Goal: Task Accomplishment & Management: Manage account settings

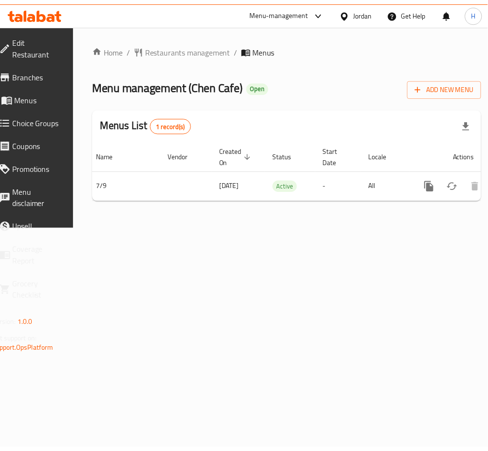
scroll to position [0, 108]
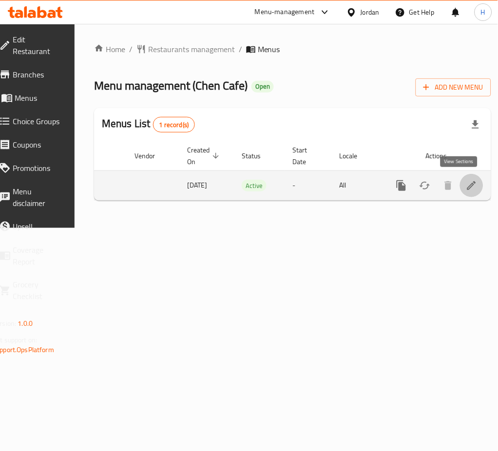
click at [460, 188] on link "enhanced table" at bounding box center [471, 185] width 23 height 23
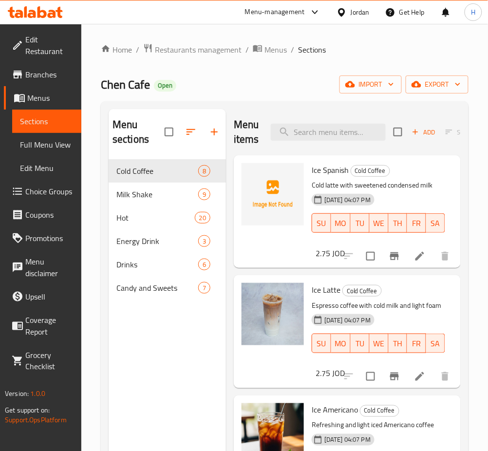
drag, startPoint x: 170, startPoint y: 345, endPoint x: 166, endPoint y: 333, distance: 12.9
click at [168, 336] on div "Menu sections Cold Coffee 8 Milk Shake 9 Hot 20 Energy Drink 3 Drinks 6 Candy a…" at bounding box center [167, 334] width 117 height 451
click at [221, 132] on button "button" at bounding box center [214, 131] width 23 height 23
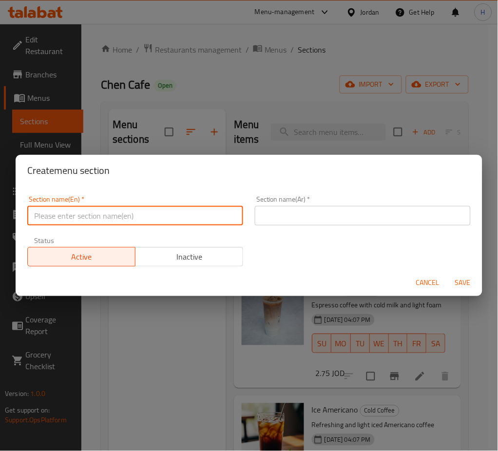
click at [223, 210] on input "text" at bounding box center [135, 215] width 216 height 19
type input "Smoothie"
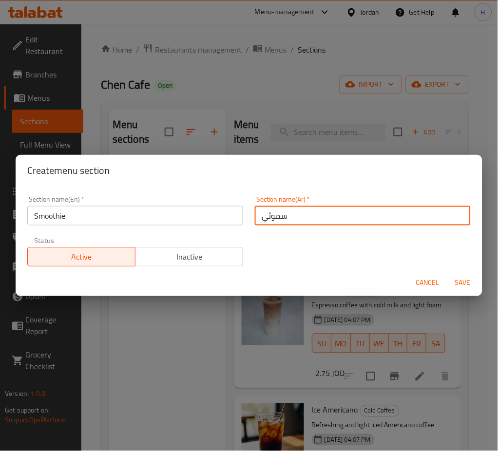
type input "سموثي"
type button "0"
type button "1"
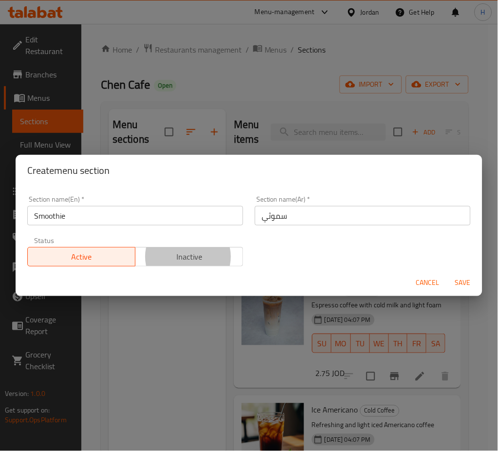
click at [462, 280] on span "Save" at bounding box center [462, 283] width 23 height 12
click at [462, 280] on div at bounding box center [249, 225] width 498 height 451
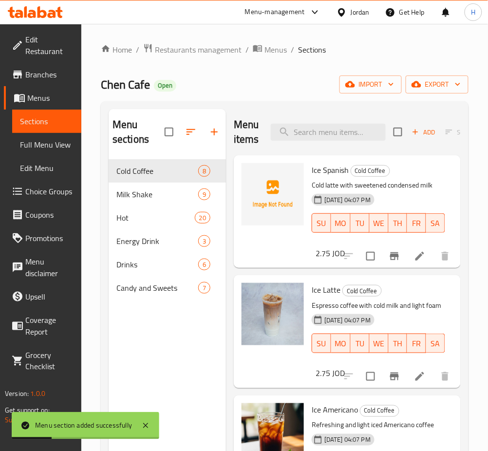
click at [177, 336] on div "Menu sections Cold Coffee 8 Milk Shake 9 Hot 20 Energy Drink 3 Drinks 6 Candy a…" at bounding box center [167, 334] width 117 height 451
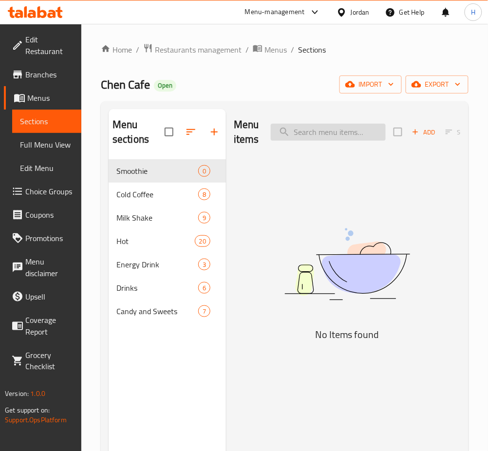
click at [316, 132] on input "search" at bounding box center [328, 132] width 115 height 17
click at [423, 134] on span "Add" at bounding box center [424, 132] width 26 height 11
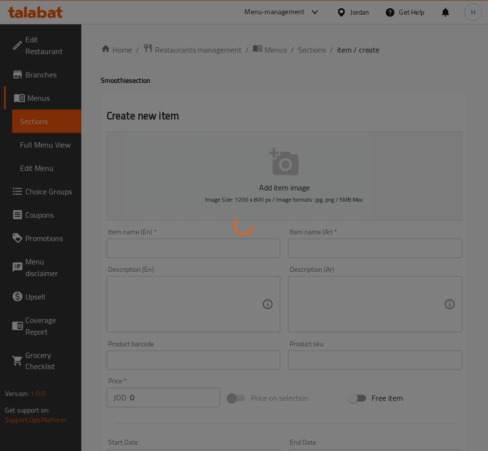
click at [238, 246] on div at bounding box center [244, 225] width 488 height 451
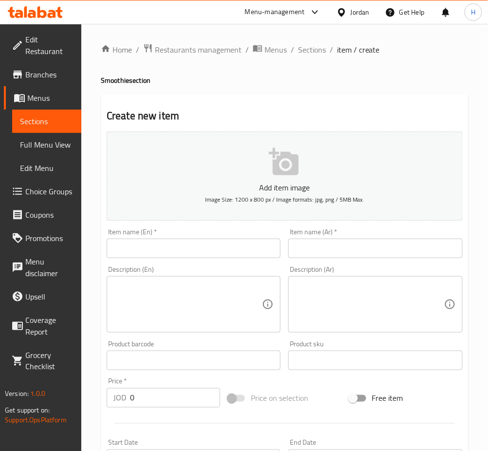
click at [258, 240] on input "text" at bounding box center [194, 248] width 174 height 19
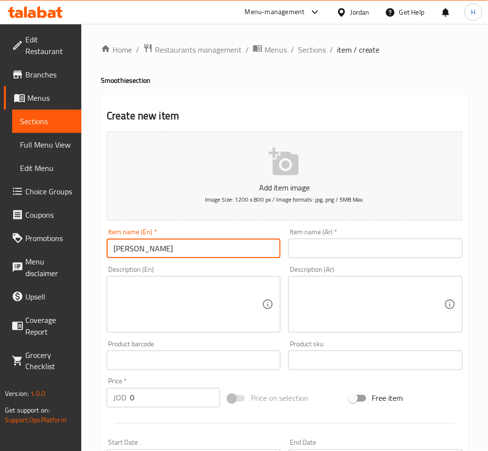
type input "[PERSON_NAME]"
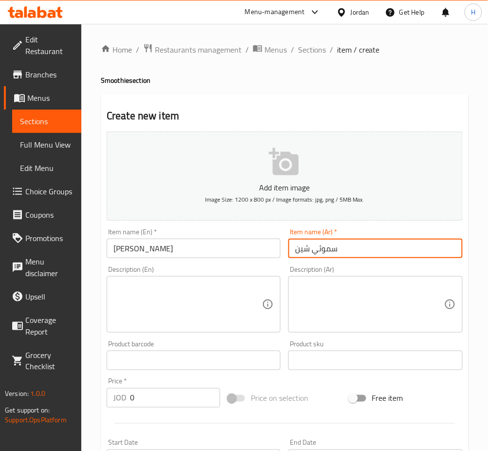
type input "سموثي شين"
click at [174, 394] on input "0" at bounding box center [175, 397] width 90 height 19
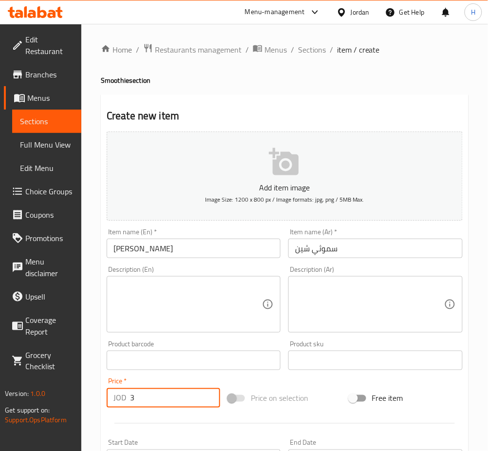
type input "3"
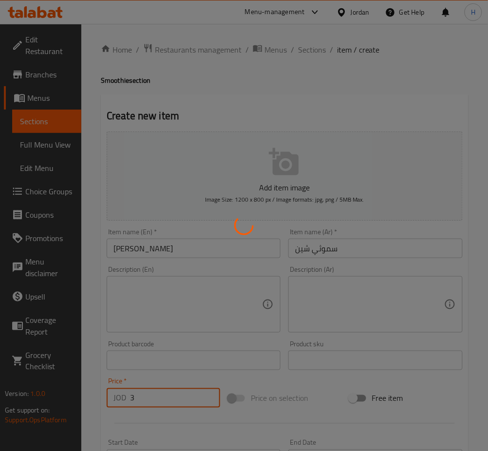
type input "0"
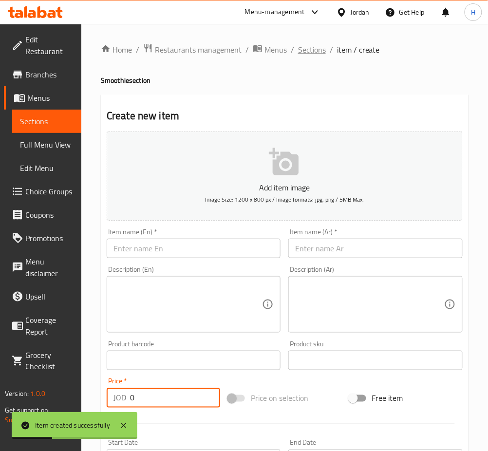
click at [313, 52] on span "Sections" at bounding box center [312, 50] width 28 height 12
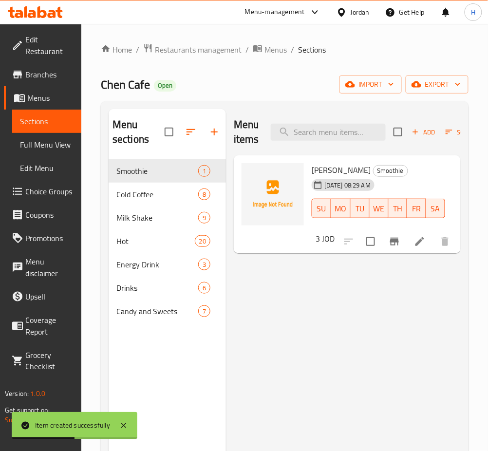
scroll to position [0, 82]
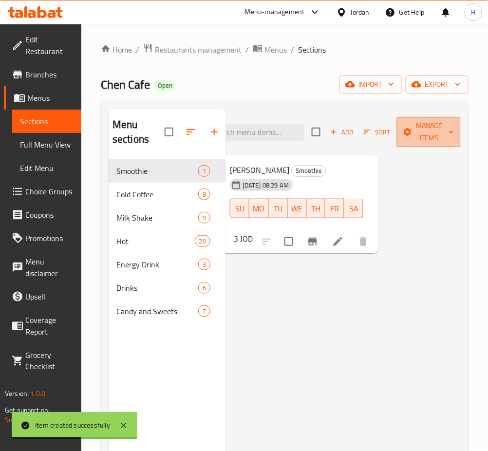
click at [437, 137] on span "Manage items" at bounding box center [430, 132] width 50 height 24
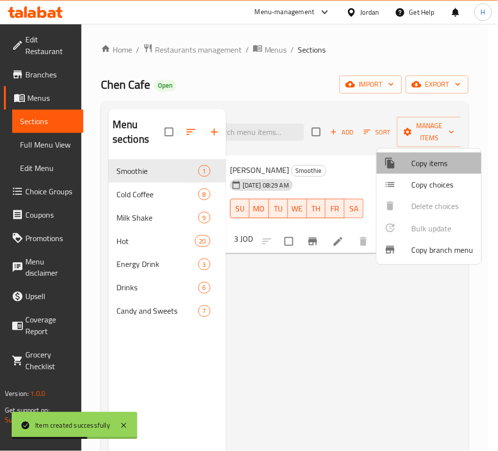
click at [424, 162] on span "Copy items" at bounding box center [443, 163] width 62 height 12
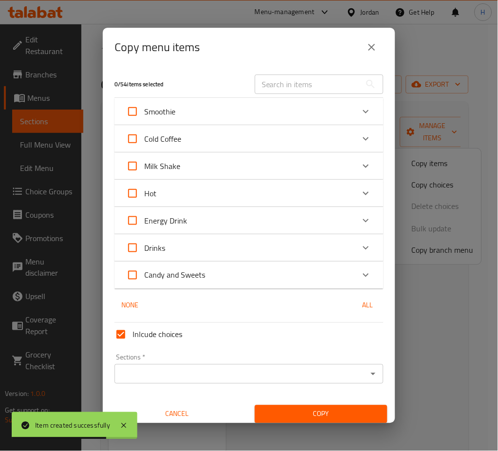
click at [134, 113] on input "Smoothie" at bounding box center [132, 111] width 23 height 23
checkbox input "true"
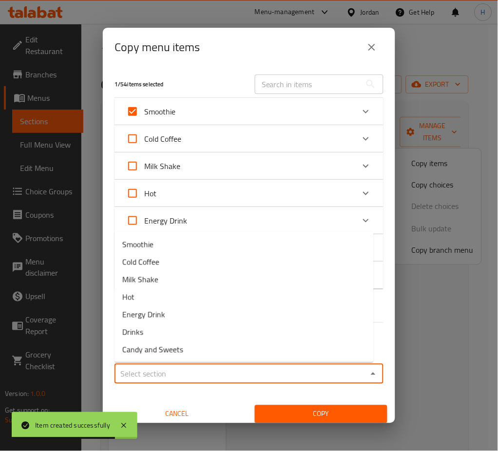
click at [213, 372] on input "Sections   *" at bounding box center [240, 374] width 247 height 14
click at [191, 245] on li "Smoothie" at bounding box center [243, 245] width 259 height 18
type input "Smoothie"
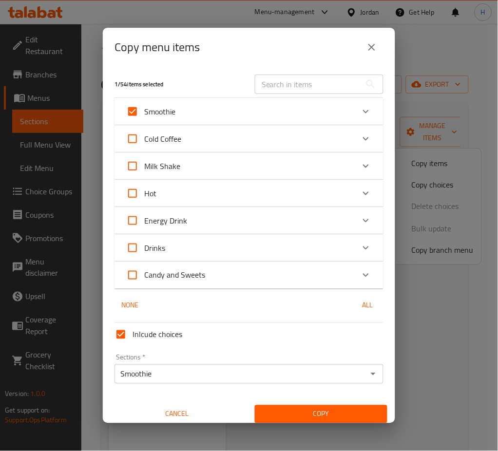
click at [283, 410] on span "Copy" at bounding box center [321, 414] width 117 height 12
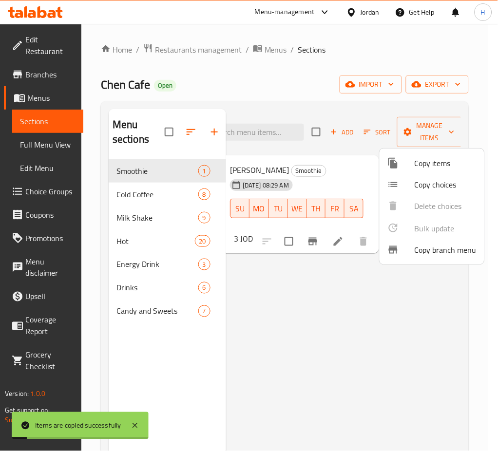
click at [340, 336] on div at bounding box center [249, 225] width 498 height 451
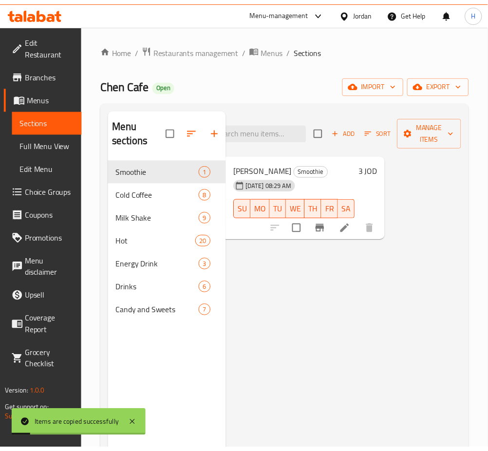
scroll to position [0, 76]
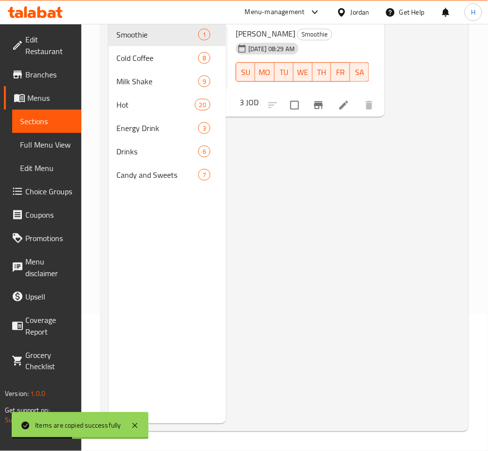
drag, startPoint x: 378, startPoint y: 283, endPoint x: 383, endPoint y: 236, distance: 47.5
click at [378, 281] on div "Menu items Add Sort Manage items Smoothie Chen Smoothie 10-09-2025 08:29 AM SU …" at bounding box center [343, 198] width 235 height 451
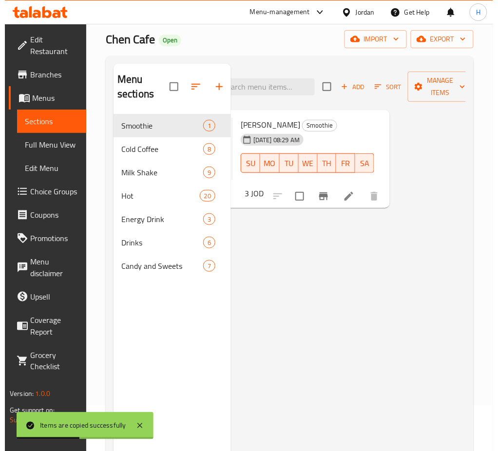
scroll to position [0, 0]
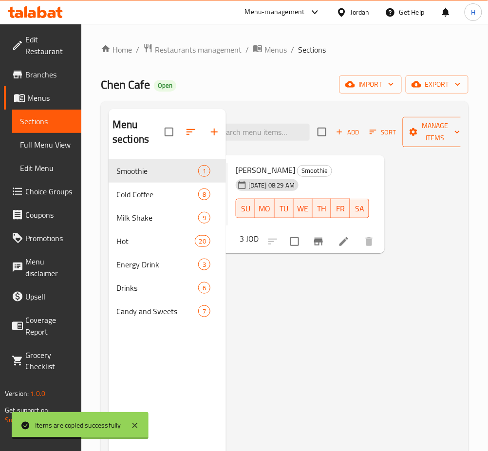
click at [429, 134] on span "Manage items" at bounding box center [436, 132] width 50 height 24
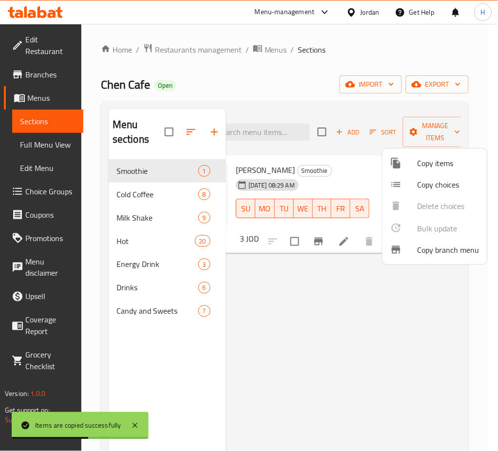
click at [434, 154] on li "Copy items" at bounding box center [434, 162] width 105 height 21
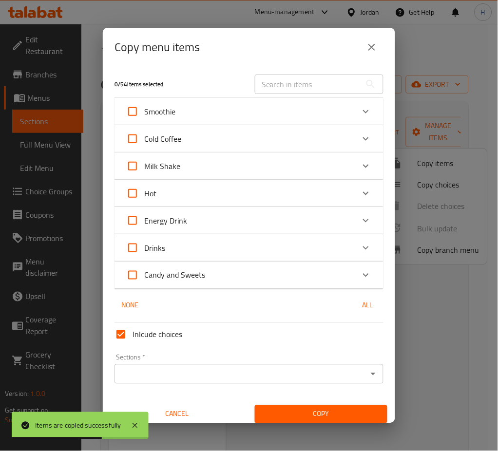
click at [214, 111] on div "Smoothie" at bounding box center [240, 111] width 228 height 23
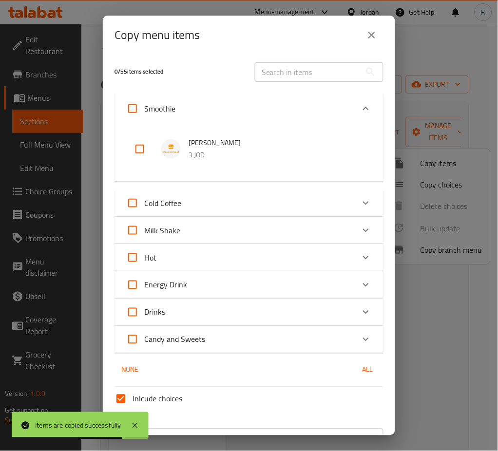
click at [376, 39] on icon "close" at bounding box center [372, 35] width 12 height 12
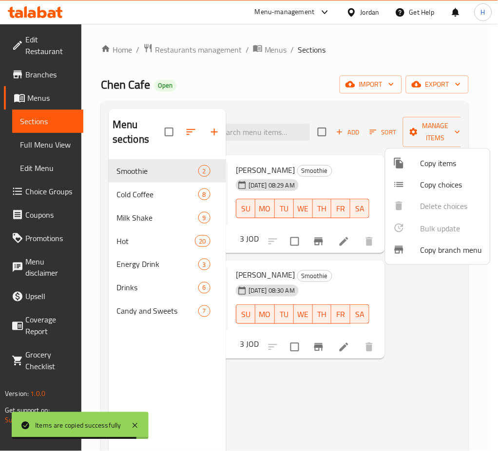
click at [453, 174] on li "Copy choices" at bounding box center [437, 184] width 105 height 21
click at [442, 158] on span "Copy items" at bounding box center [451, 163] width 62 height 12
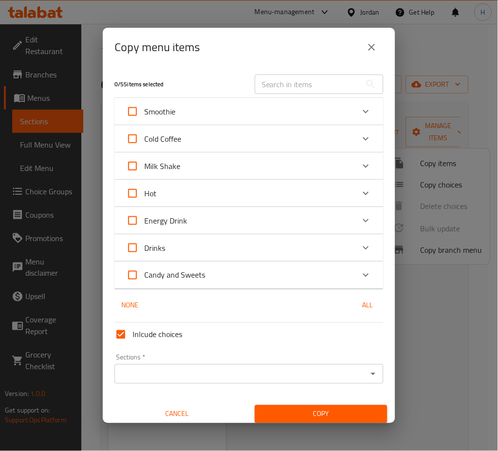
click at [129, 109] on input "Smoothie" at bounding box center [132, 111] width 23 height 23
checkbox input "true"
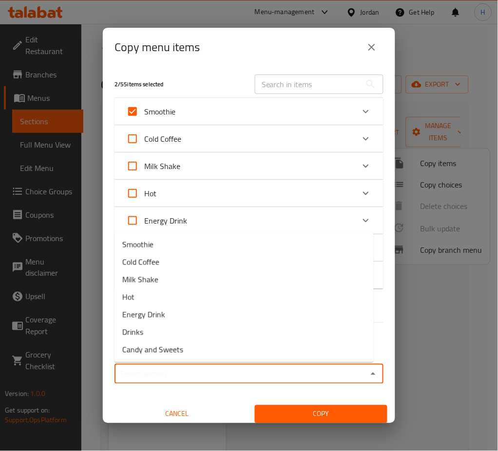
click at [150, 376] on input "Sections   *" at bounding box center [240, 374] width 247 height 14
click at [178, 246] on li "Smoothie" at bounding box center [243, 245] width 259 height 18
type input "Smoothie"
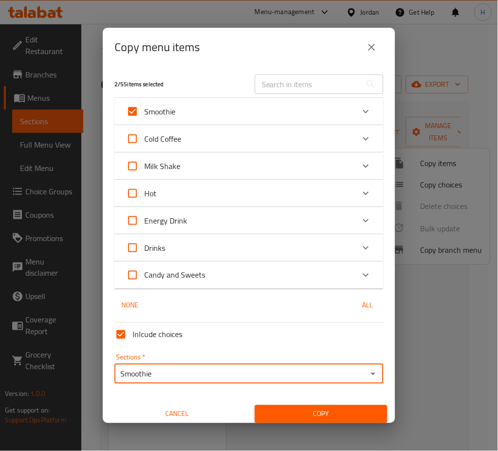
click at [270, 415] on span "Copy" at bounding box center [321, 414] width 117 height 12
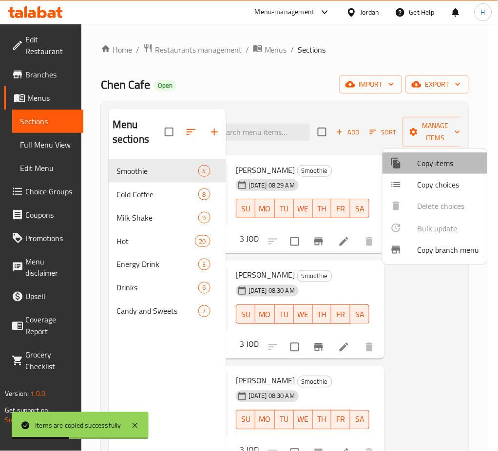
click at [450, 161] on span "Copy items" at bounding box center [448, 163] width 62 height 12
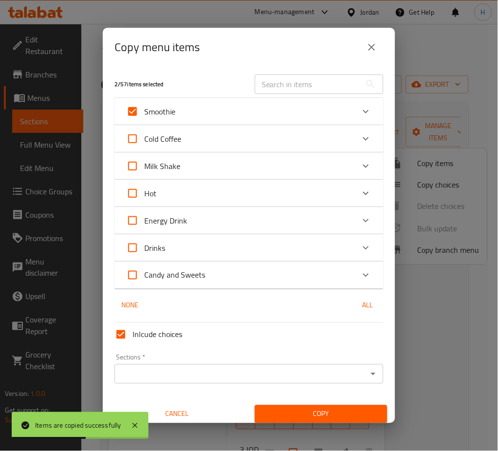
click at [134, 113] on input "Smoothie" at bounding box center [132, 111] width 23 height 23
checkbox input "false"
click at [134, 113] on input "Smoothie" at bounding box center [132, 111] width 23 height 23
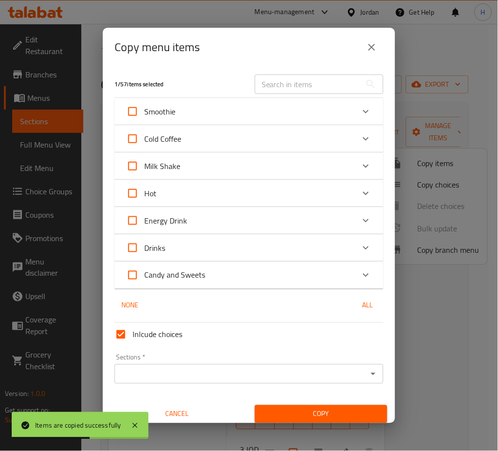
checkbox input "true"
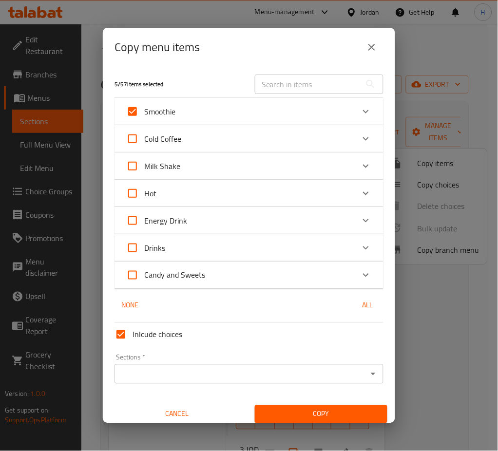
click at [175, 374] on input "Sections   *" at bounding box center [240, 374] width 247 height 14
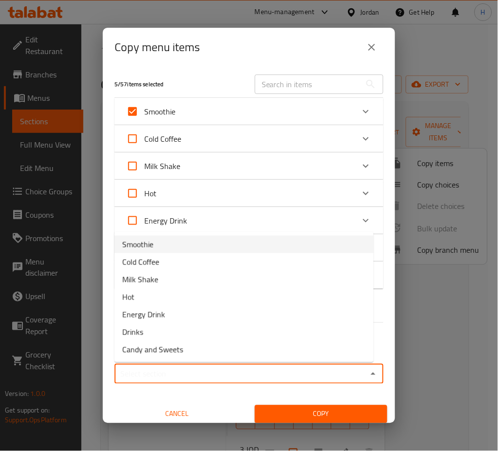
click at [178, 246] on li "Smoothie" at bounding box center [243, 245] width 259 height 18
type input "Smoothie"
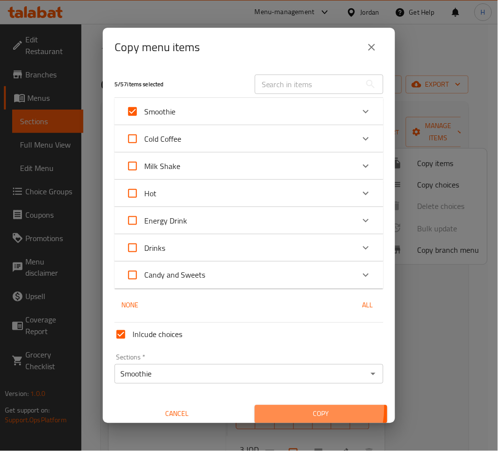
click at [288, 408] on span "Copy" at bounding box center [321, 414] width 117 height 12
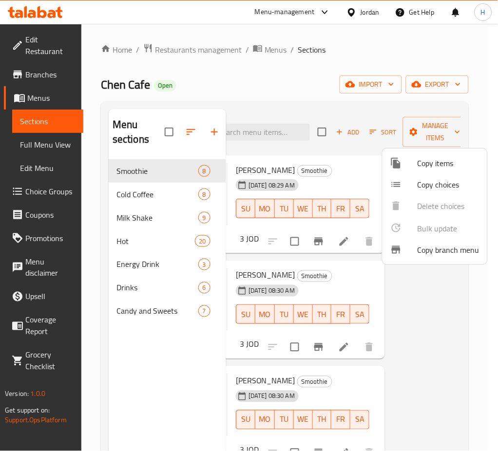
click at [391, 355] on div at bounding box center [249, 225] width 498 height 451
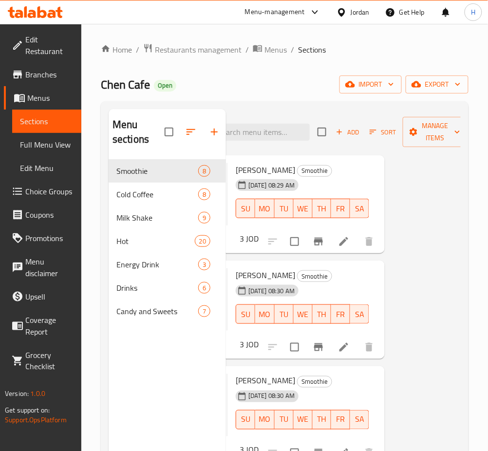
click at [430, 239] on div "Menu items Add Sort Manage items Smoothie Chen Smoothie 10-09-2025 08:29 AM SU …" at bounding box center [343, 334] width 235 height 451
click at [439, 139] on span "Manage items" at bounding box center [436, 132] width 50 height 24
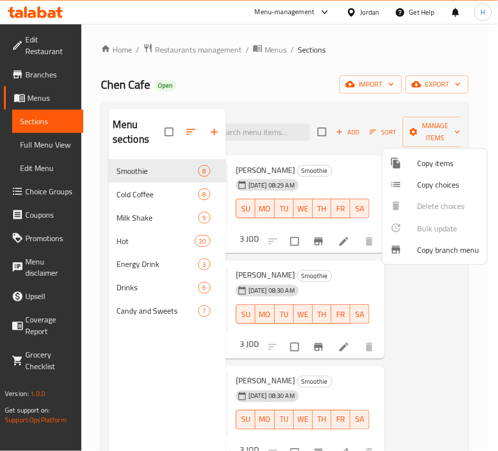
click at [426, 164] on span "Copy items" at bounding box center [448, 163] width 62 height 12
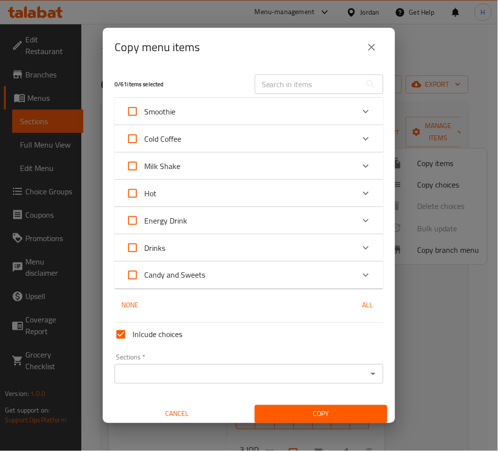
click at [227, 113] on div "Smoothie" at bounding box center [240, 111] width 228 height 23
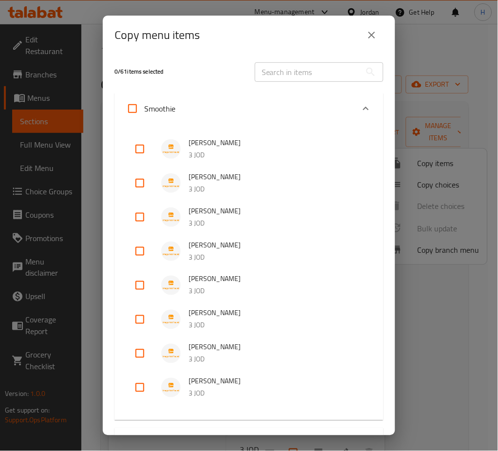
click at [145, 148] on input "checkbox" at bounding box center [139, 148] width 23 height 23
checkbox input "true"
click at [123, 116] on input "Smoothie" at bounding box center [132, 108] width 23 height 23
checkbox input "true"
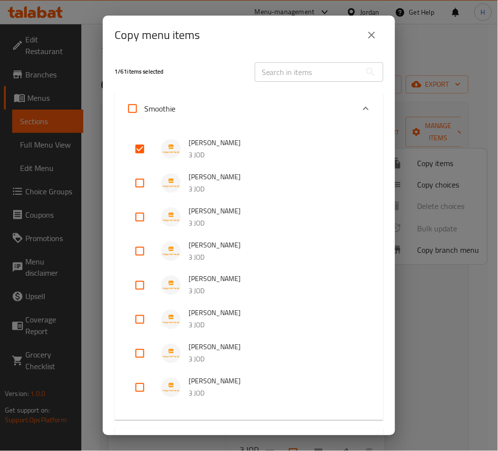
checkbox input "true"
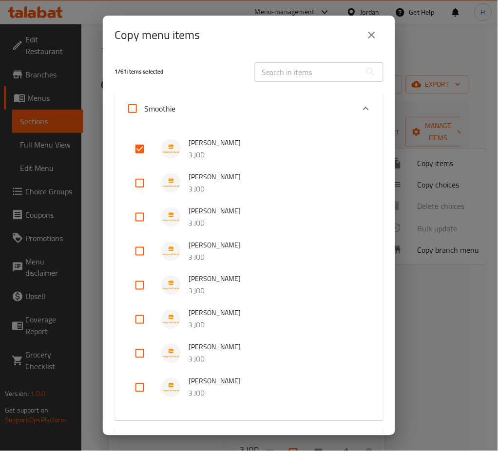
checkbox input "true"
click at [141, 153] on input "checkbox" at bounding box center [139, 148] width 23 height 23
checkbox input "false"
click at [142, 176] on input "checkbox" at bounding box center [139, 182] width 23 height 23
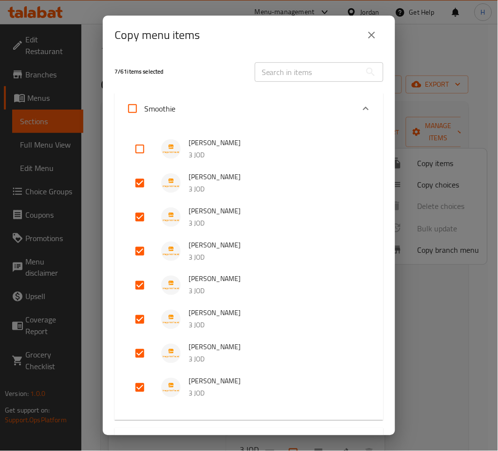
checkbox input "false"
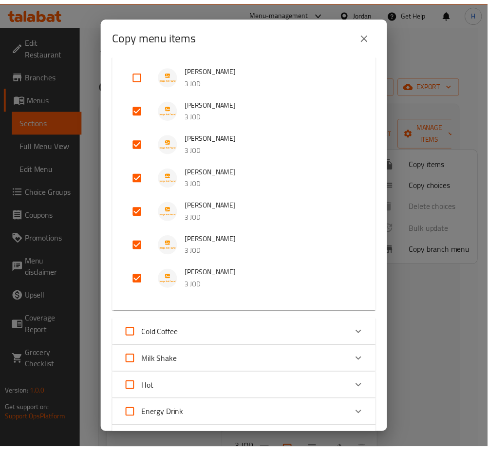
scroll to position [296, 0]
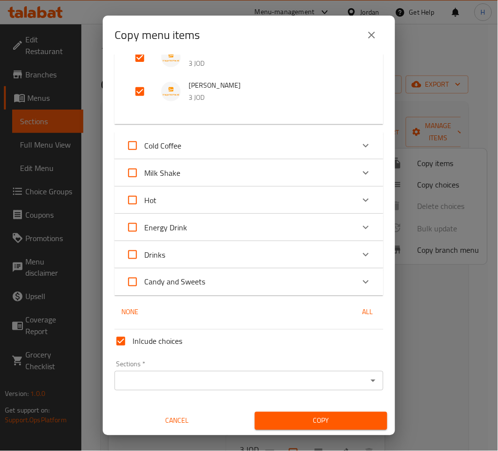
click at [188, 367] on div "Sections   * Sections *" at bounding box center [248, 376] width 269 height 30
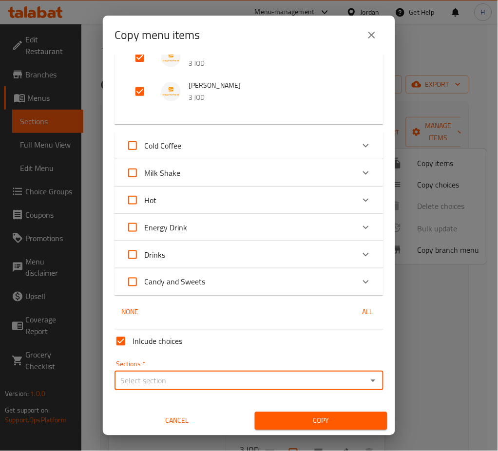
click at [188, 374] on div "Sections *" at bounding box center [248, 380] width 269 height 19
click at [182, 381] on input "Sections   *" at bounding box center [240, 381] width 247 height 14
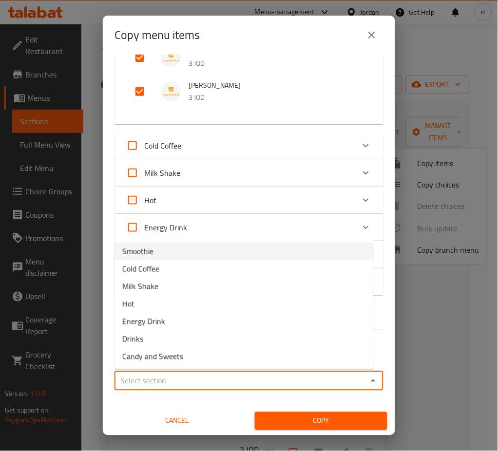
click at [175, 250] on li "Smoothie" at bounding box center [243, 252] width 259 height 18
type input "Smoothie"
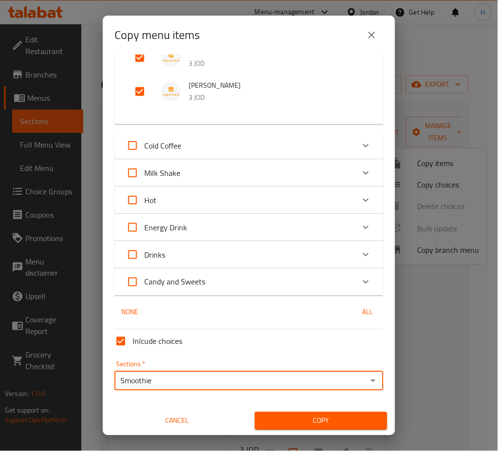
click at [290, 418] on span "Copy" at bounding box center [321, 421] width 117 height 12
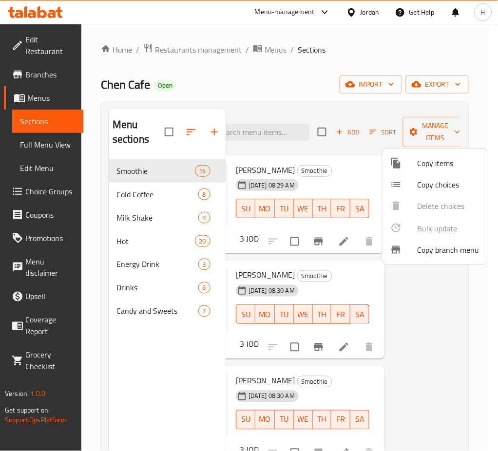
click at [453, 324] on div at bounding box center [249, 225] width 498 height 451
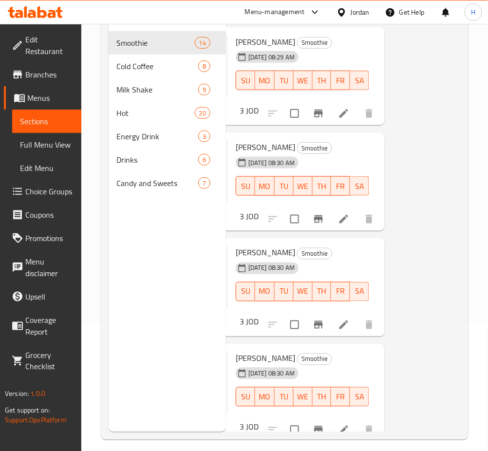
scroll to position [136, 0]
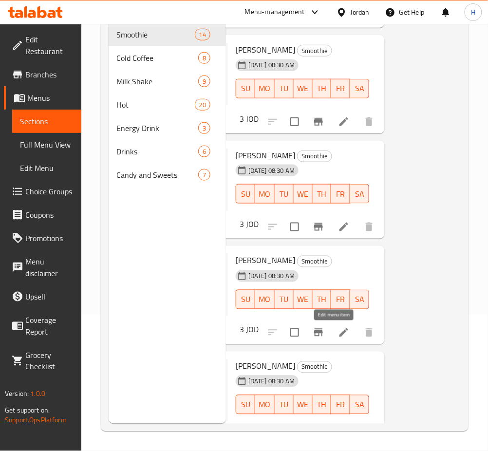
drag, startPoint x: 331, startPoint y: 328, endPoint x: 338, endPoint y: 363, distance: 35.2
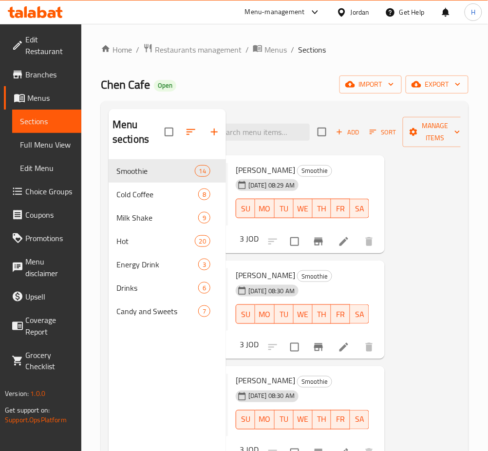
scroll to position [0, 0]
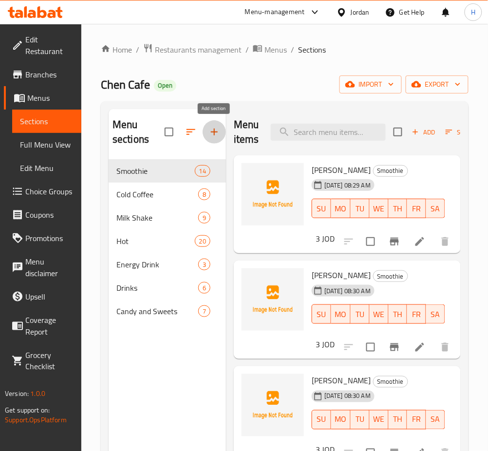
click at [213, 128] on icon "button" at bounding box center [214, 132] width 12 height 12
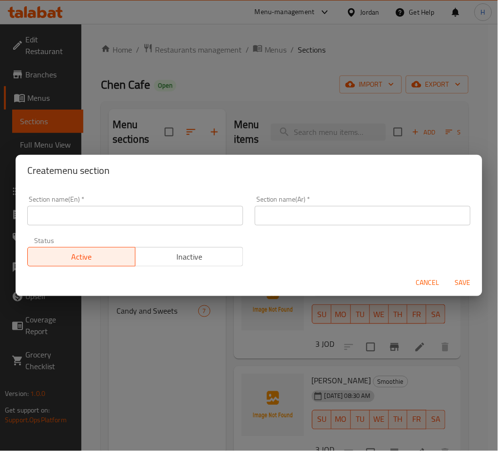
click at [182, 216] on input "text" at bounding box center [135, 215] width 216 height 19
type input "Sandwich"
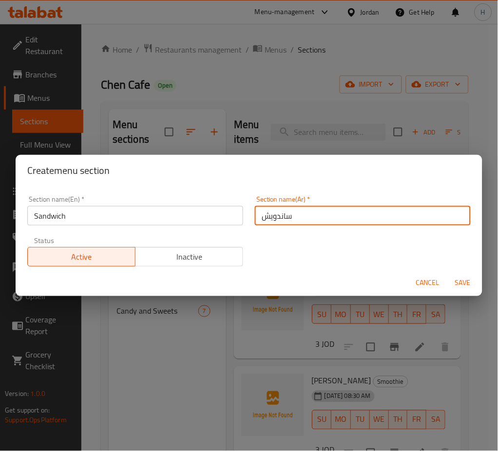
type input "ساندويش"
type button "0"
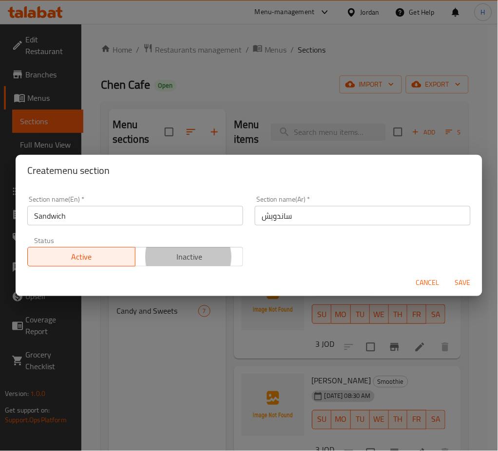
type button "1"
click at [447, 274] on button "Save" at bounding box center [462, 283] width 31 height 18
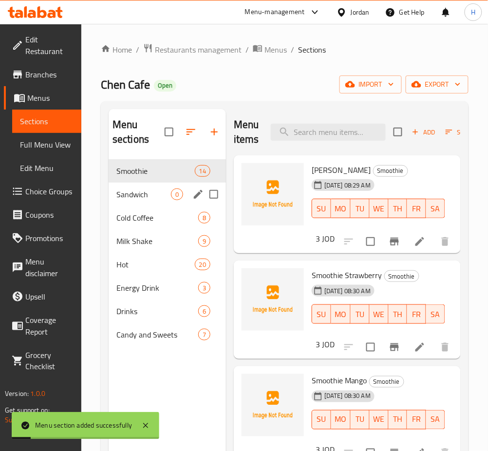
drag, startPoint x: 116, startPoint y: 192, endPoint x: 133, endPoint y: 201, distance: 19.4
click at [116, 192] on span "Sandwich" at bounding box center [143, 195] width 55 height 12
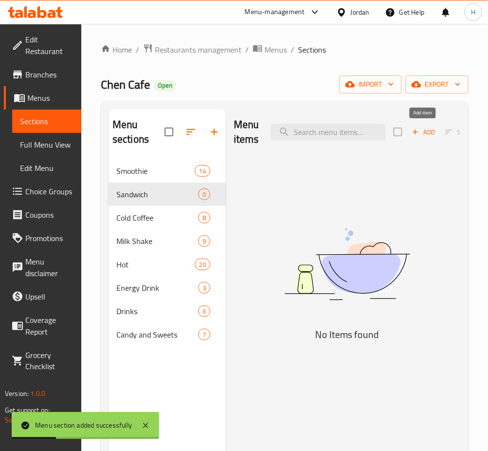
click at [422, 132] on span "Add" at bounding box center [424, 132] width 26 height 11
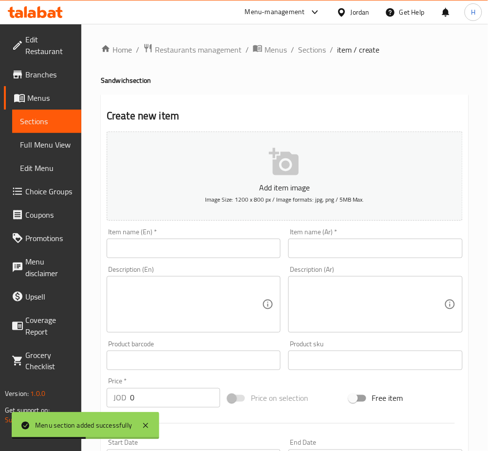
click at [215, 245] on input "text" at bounding box center [194, 248] width 174 height 19
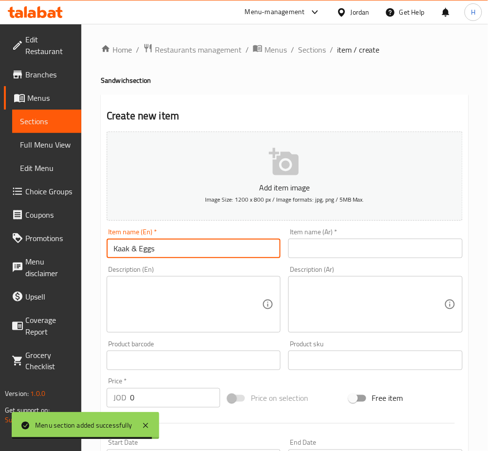
type input "Kaak & Eggs"
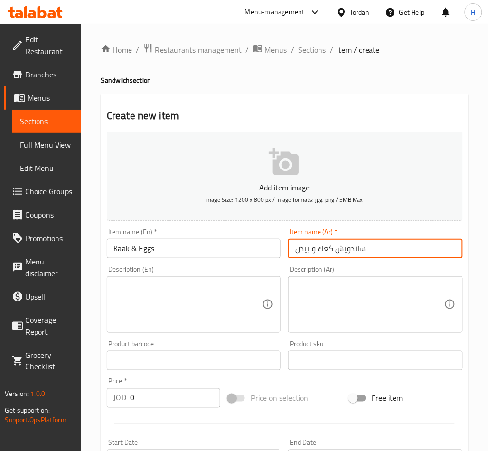
type input "ساندويش كعك و بيض"
click at [153, 395] on input "0" at bounding box center [175, 397] width 90 height 19
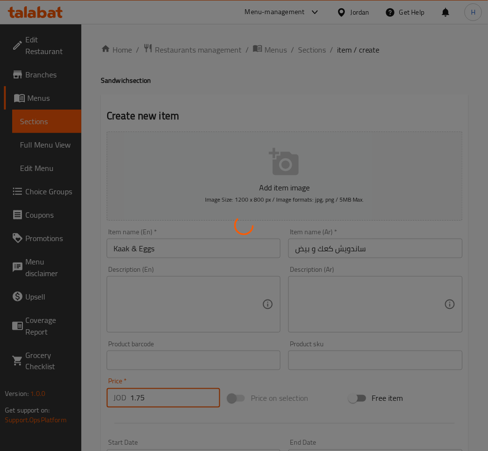
type input "0"
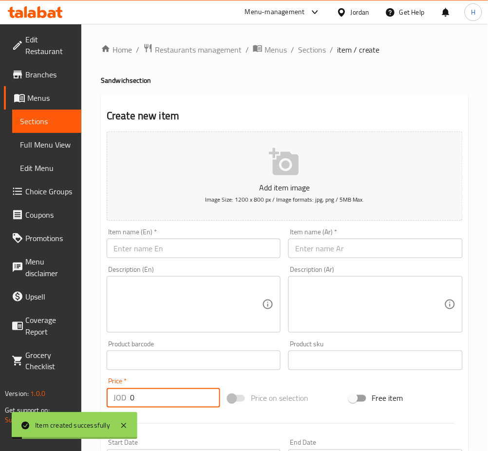
click at [177, 242] on input "text" at bounding box center [194, 248] width 174 height 19
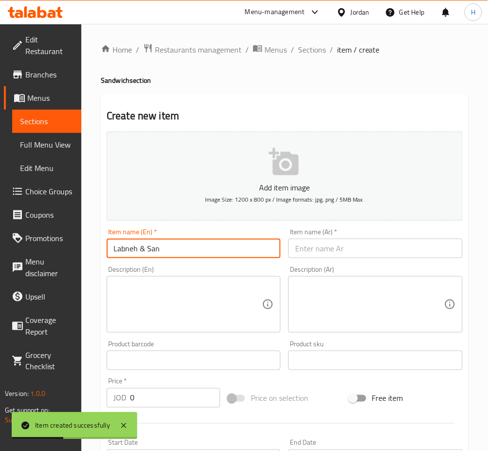
type input "Labneh & Sanyoura"
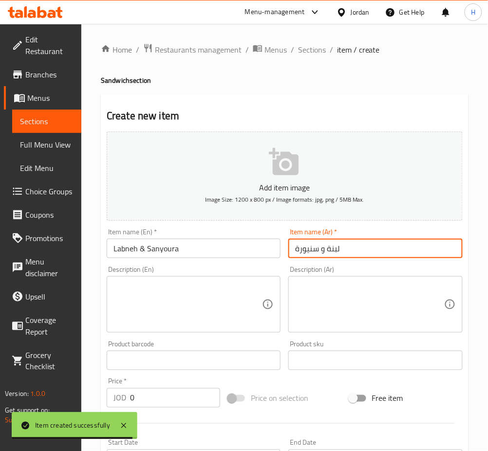
type input "لبنة و سنيورة"
click at [198, 402] on input "0" at bounding box center [175, 397] width 90 height 19
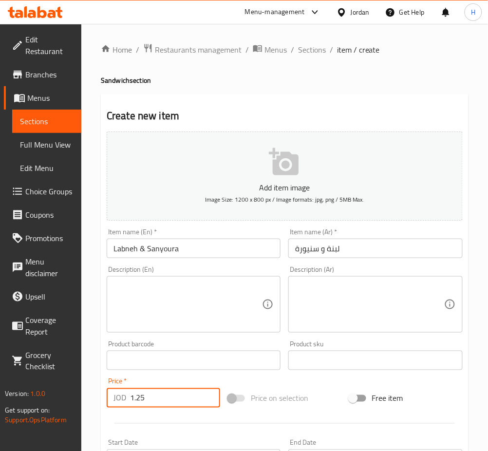
type input "1.25"
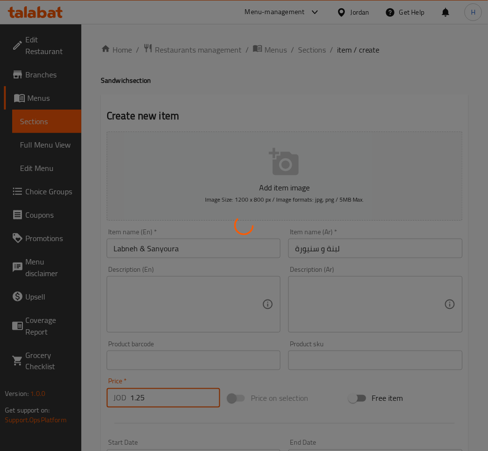
type input "0"
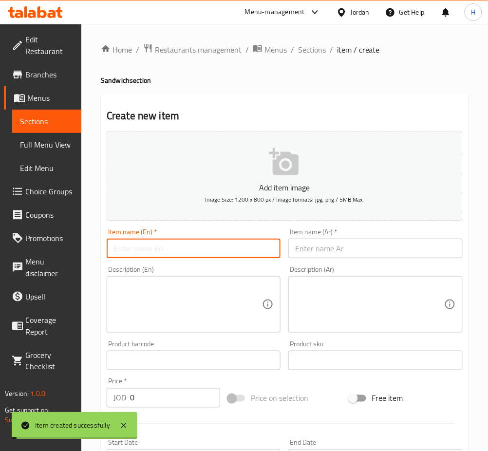
drag, startPoint x: 221, startPoint y: 253, endPoint x: 217, endPoint y: 250, distance: 5.0
click at [221, 252] on input "text" at bounding box center [194, 248] width 174 height 19
type input "T"
type input "Zait & Zaatar"
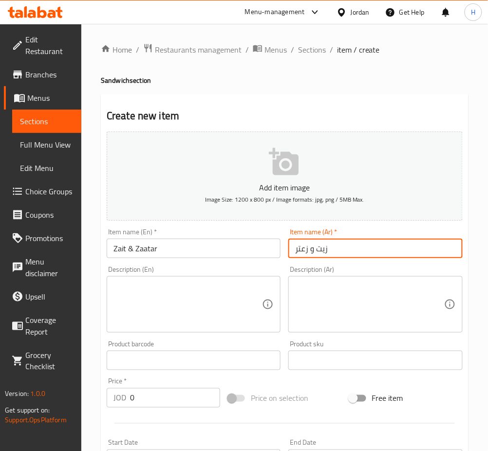
type input "زيت و زعتر"
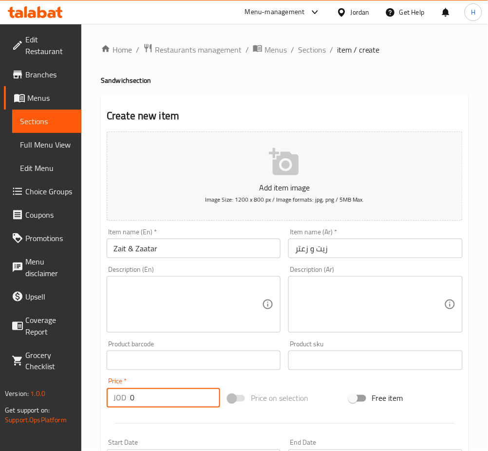
click at [166, 392] on input "0" at bounding box center [175, 397] width 90 height 19
type input "1"
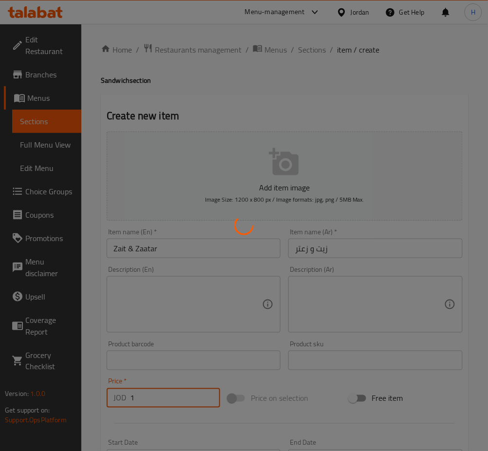
type input "0"
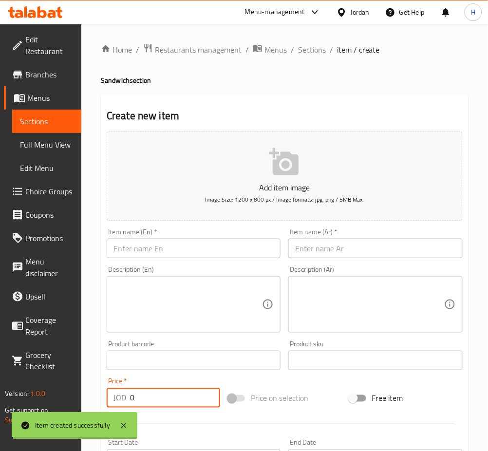
drag, startPoint x: 204, startPoint y: 249, endPoint x: 200, endPoint y: 256, distance: 7.4
click at [204, 249] on input "text" at bounding box center [194, 248] width 174 height 19
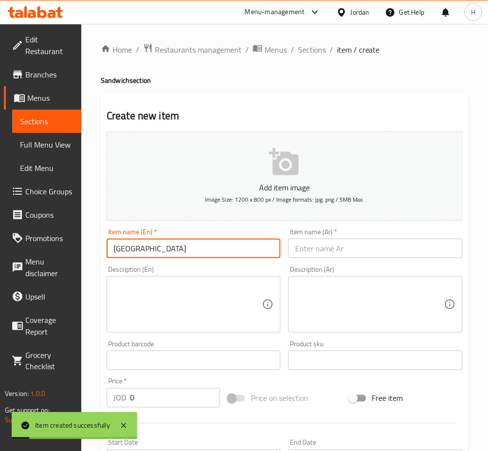
type input "Turkey"
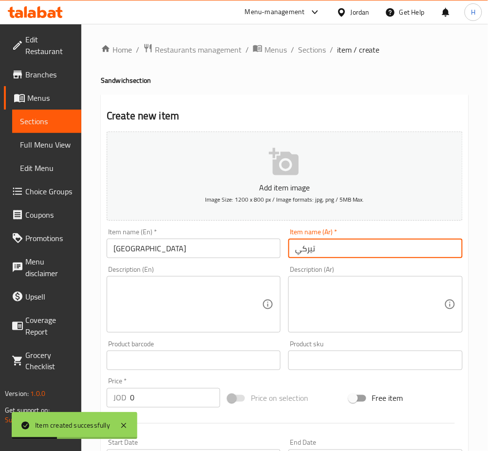
type input "تيركي"
drag, startPoint x: 152, startPoint y: 397, endPoint x: 146, endPoint y: 404, distance: 10.0
click at [152, 397] on input "0" at bounding box center [175, 397] width 90 height 19
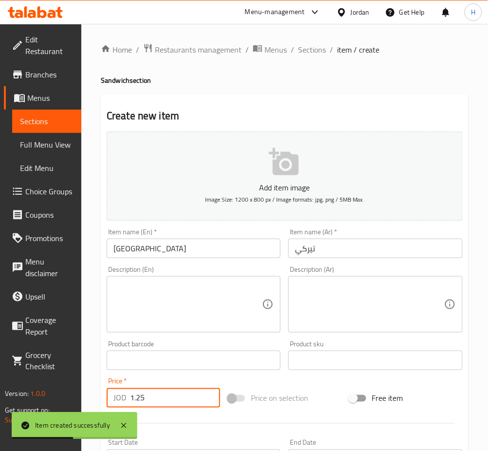
type input "1.25"
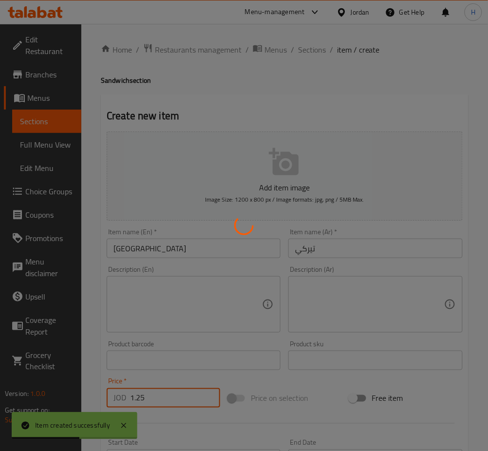
type input "0"
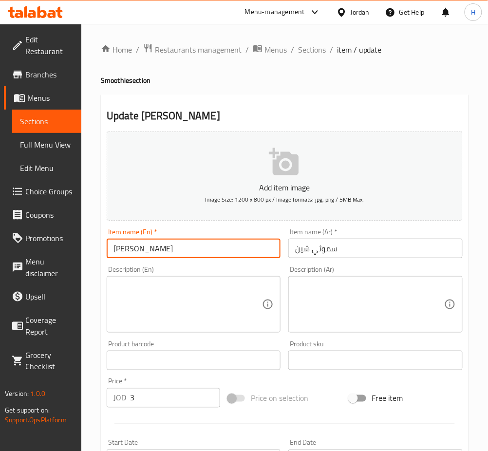
click at [158, 246] on input "[PERSON_NAME]" at bounding box center [194, 248] width 174 height 19
type input "Smoothie Mango"
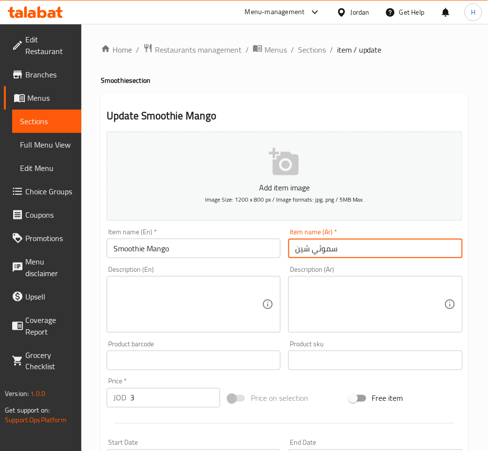
click at [304, 277] on div "Description (Ar)" at bounding box center [375, 304] width 174 height 57
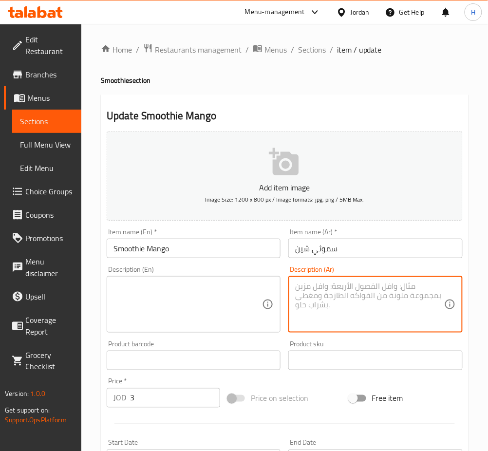
click at [303, 252] on input "سموثي شين" at bounding box center [375, 248] width 174 height 19
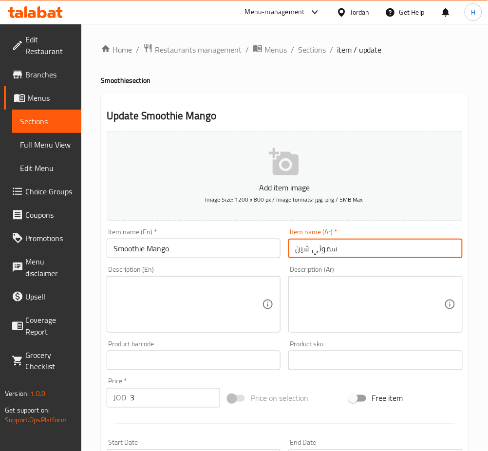
click at [303, 252] on input "سموثي شين" at bounding box center [375, 248] width 174 height 19
type input "سموثي مانجو"
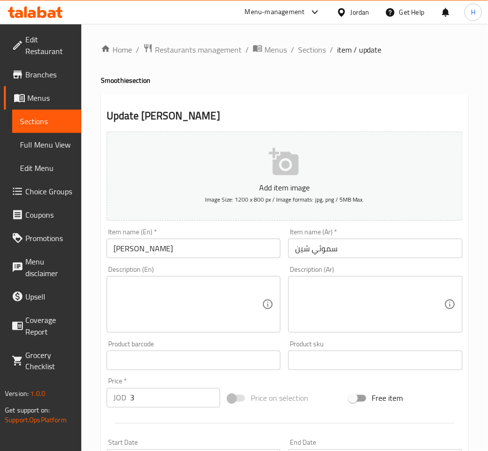
click at [170, 393] on input "3" at bounding box center [175, 397] width 90 height 19
click at [154, 252] on input "[PERSON_NAME]" at bounding box center [194, 248] width 174 height 19
click at [154, 253] on input "[PERSON_NAME]" at bounding box center [194, 248] width 174 height 19
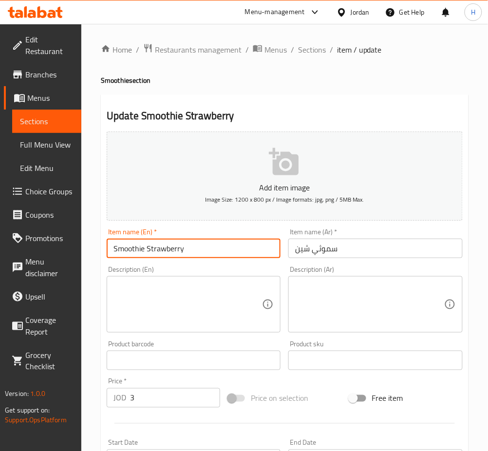
type input "Smoothie Strawberry"
click at [301, 257] on input "سموثي شين" at bounding box center [375, 248] width 174 height 19
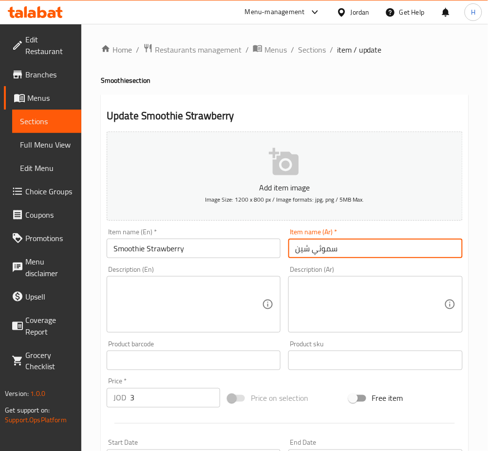
click at [301, 257] on input "سموثي شين" at bounding box center [375, 248] width 174 height 19
type input "سموثي فراولة"
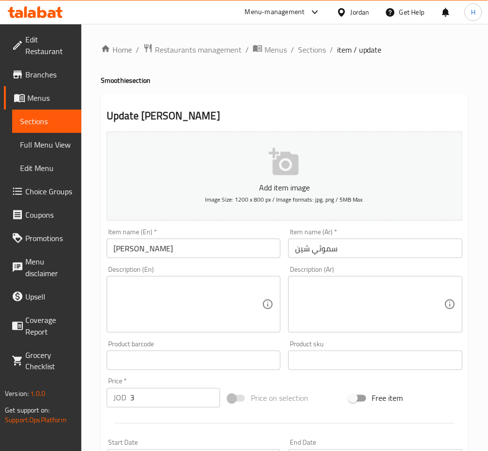
click at [162, 255] on input "[PERSON_NAME]" at bounding box center [194, 248] width 174 height 19
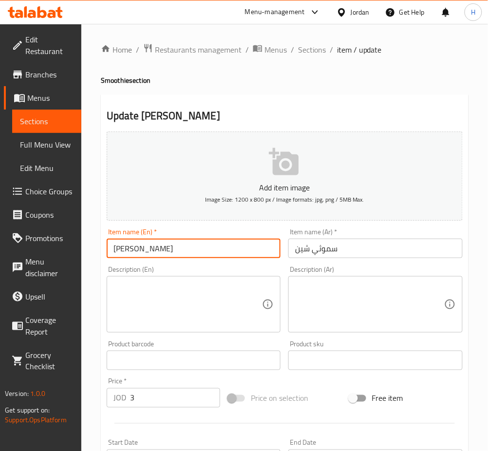
click at [162, 255] on input "[PERSON_NAME]" at bounding box center [194, 248] width 174 height 19
type input "Smoothie Pineapple"
click at [301, 247] on input "سموثي شين" at bounding box center [375, 248] width 174 height 19
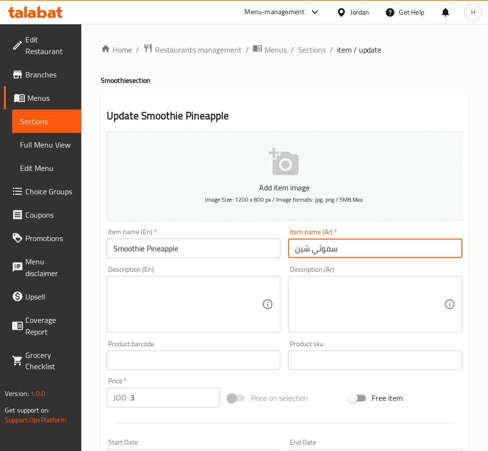
click at [301, 247] on input "سموثي شين" at bounding box center [375, 248] width 174 height 19
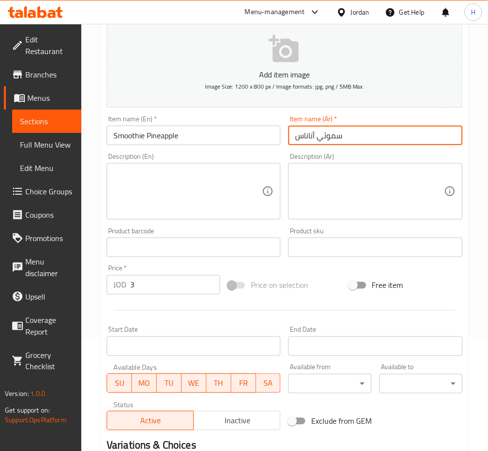
scroll to position [235, 0]
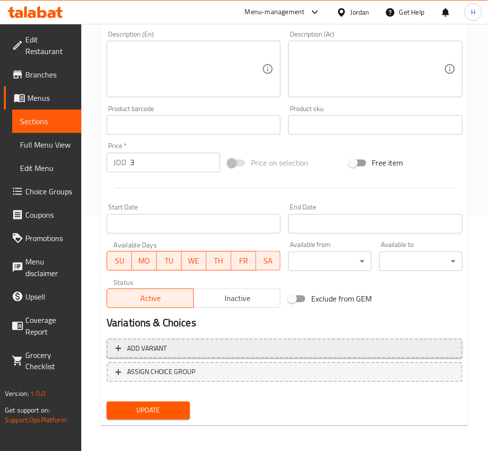
type input "سموثي أناناس"
click at [107, 402] on button "Update" at bounding box center [148, 411] width 83 height 18
click at [147, 414] on span "Update" at bounding box center [148, 411] width 68 height 12
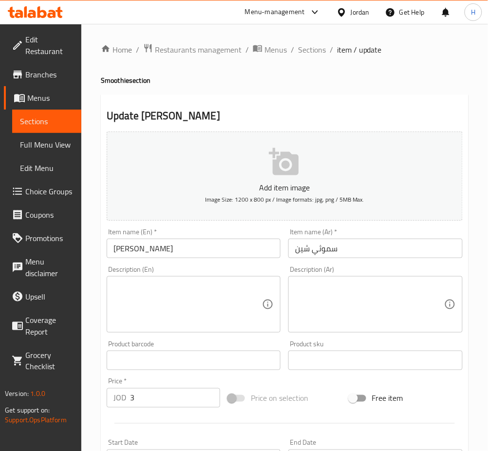
click at [151, 254] on input "[PERSON_NAME]" at bounding box center [194, 248] width 174 height 19
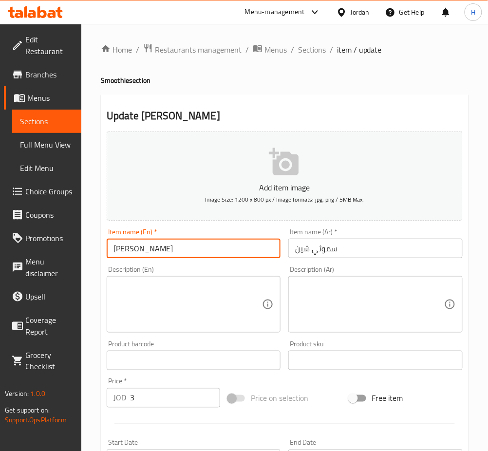
click at [151, 254] on input "[PERSON_NAME]" at bounding box center [194, 248] width 174 height 19
click at [157, 250] on input "[PERSON_NAME]" at bounding box center [194, 248] width 174 height 19
click at [156, 250] on input "[PERSON_NAME]" at bounding box center [194, 248] width 174 height 19
click at [157, 242] on input "[PERSON_NAME]" at bounding box center [194, 248] width 174 height 19
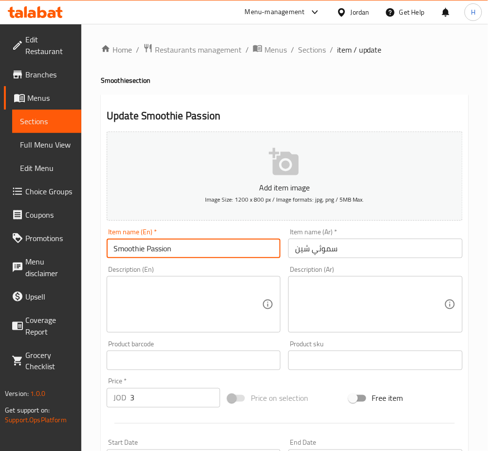
type input "Smoothie Passion"
click at [307, 252] on input "سموثي شين" at bounding box center [375, 248] width 174 height 19
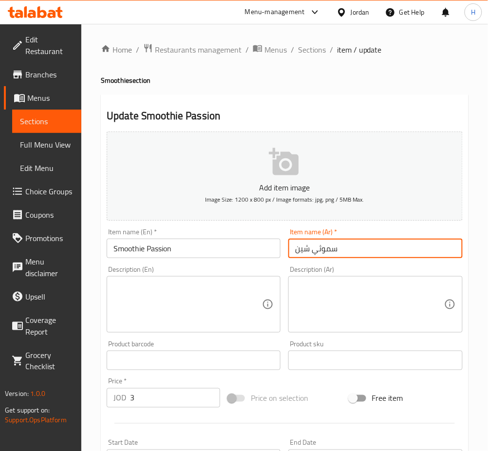
click at [307, 252] on input "سموثي شين" at bounding box center [375, 248] width 174 height 19
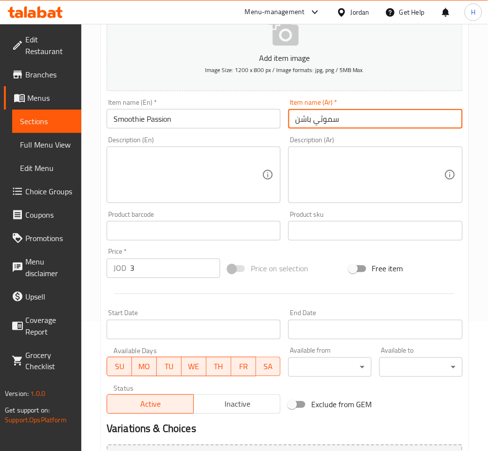
scroll to position [235, 0]
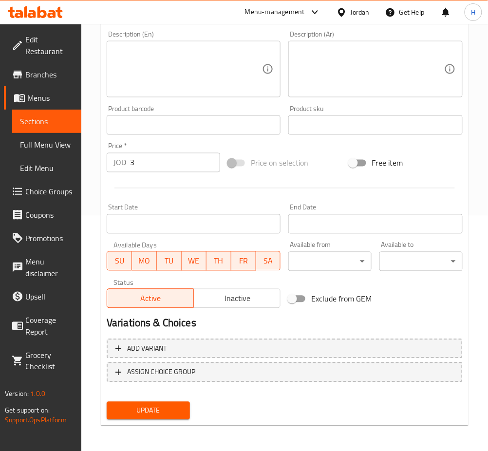
type input "سموثي باشن"
click at [107, 402] on button "Update" at bounding box center [148, 411] width 83 height 18
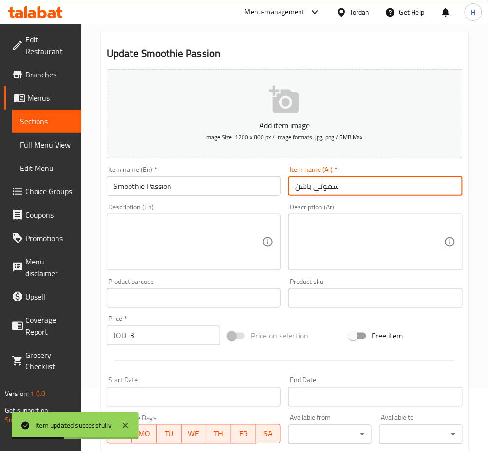
scroll to position [0, 0]
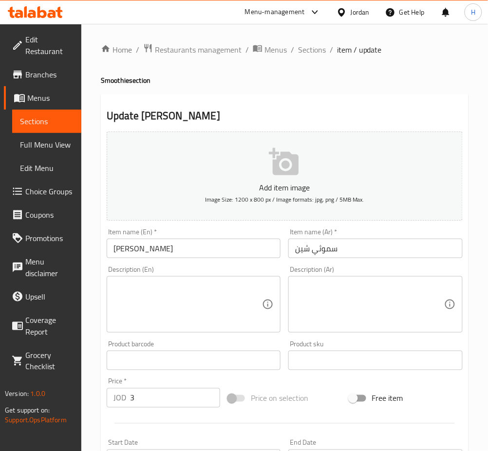
click at [158, 246] on input "[PERSON_NAME]" at bounding box center [194, 248] width 174 height 19
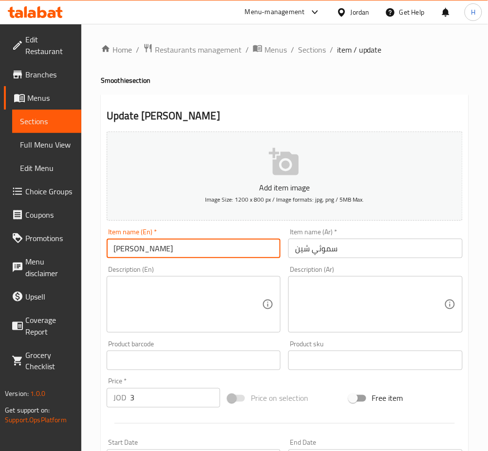
drag, startPoint x: 158, startPoint y: 246, endPoint x: 267, endPoint y: 324, distance: 133.4
click at [159, 246] on input "[PERSON_NAME]" at bounding box center [194, 248] width 174 height 19
paste input "Hibiscus"
type input "Smoothie Hibiscus"
click at [289, 249] on input "سموثي شين" at bounding box center [375, 248] width 174 height 19
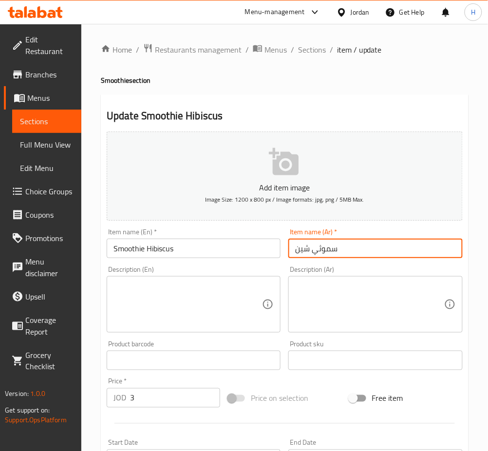
click at [299, 246] on input "سموثي شين" at bounding box center [375, 248] width 174 height 19
type input "سموثي كركديه"
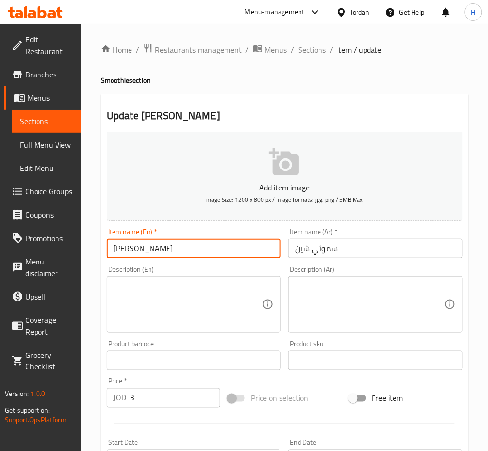
click at [163, 250] on input "[PERSON_NAME]" at bounding box center [194, 248] width 174 height 19
type input "Smoothie lemon"
click at [299, 251] on input "سموثي شين" at bounding box center [375, 248] width 174 height 19
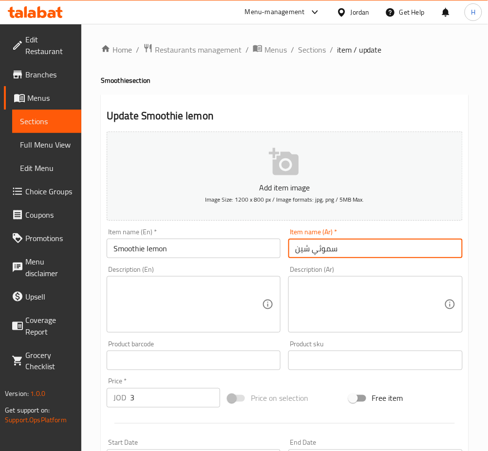
click at [299, 251] on input "سموثي شين" at bounding box center [375, 248] width 174 height 19
type input "سموثي ليمون"
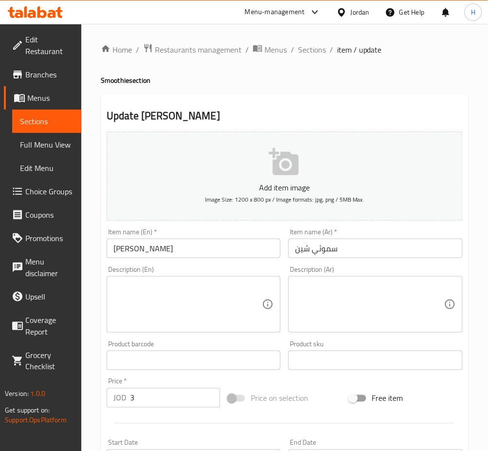
click at [152, 246] on input "[PERSON_NAME]" at bounding box center [194, 248] width 174 height 19
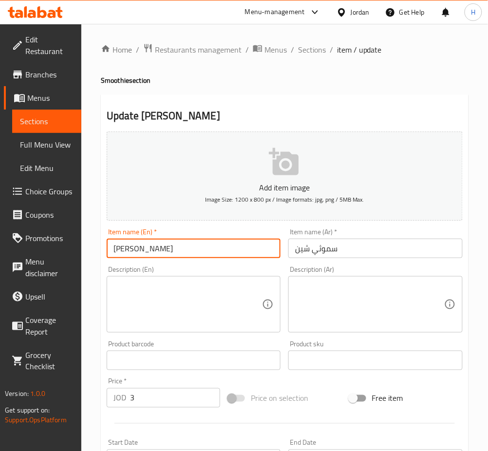
click at [152, 246] on input "[PERSON_NAME]" at bounding box center [194, 248] width 174 height 19
type input "Smoothie lemon and mint"
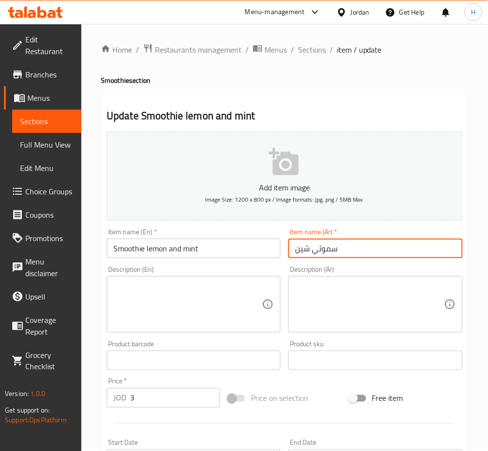
click at [296, 250] on input "سموثي شين" at bounding box center [375, 248] width 174 height 19
click at [297, 250] on input "سموثي شين" at bounding box center [375, 248] width 174 height 19
click at [301, 250] on input "سموثي شين" at bounding box center [375, 248] width 174 height 19
click at [302, 251] on input "سموثي شين" at bounding box center [375, 248] width 174 height 19
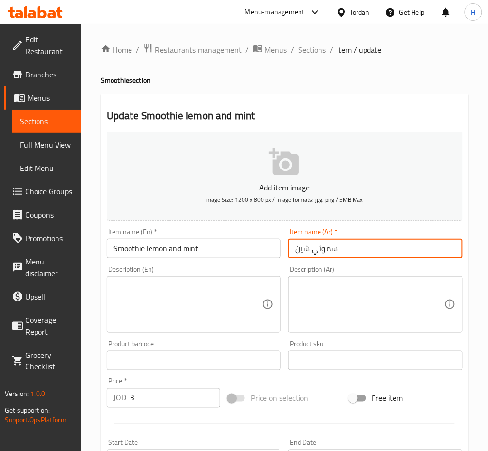
click at [302, 251] on input "سموثي شين" at bounding box center [375, 248] width 174 height 19
type input "سموثي ليمون و نعنع"
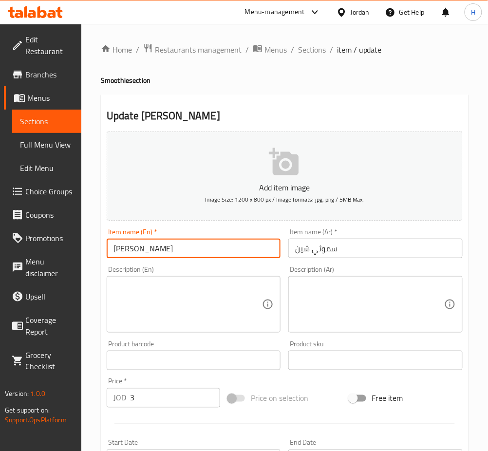
click at [160, 250] on input "[PERSON_NAME]" at bounding box center [194, 248] width 174 height 19
type input "Smoothie Orange"
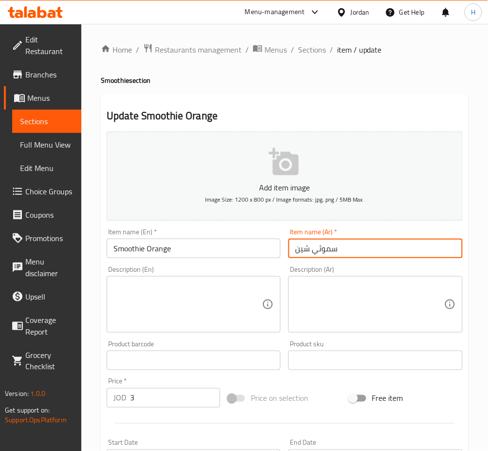
click at [300, 249] on input "سموثي شين" at bounding box center [375, 248] width 174 height 19
type input "سموثي برتقال"
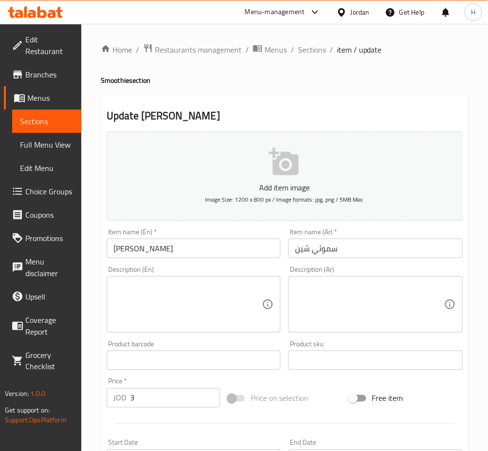
click at [159, 245] on input "[PERSON_NAME]" at bounding box center [194, 248] width 174 height 19
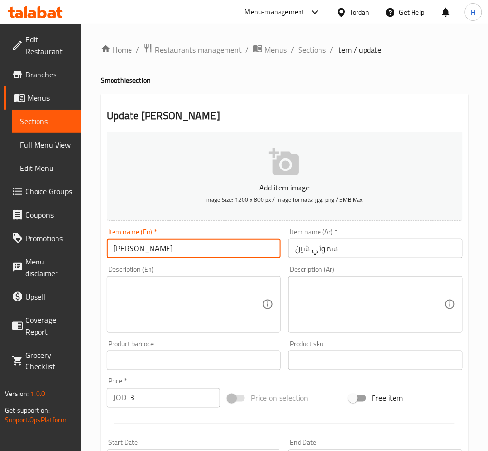
click at [159, 246] on input "[PERSON_NAME]" at bounding box center [194, 248] width 174 height 19
type input "Smoothie passion & mango"
click at [304, 247] on input "سموثي شين" at bounding box center [375, 248] width 174 height 19
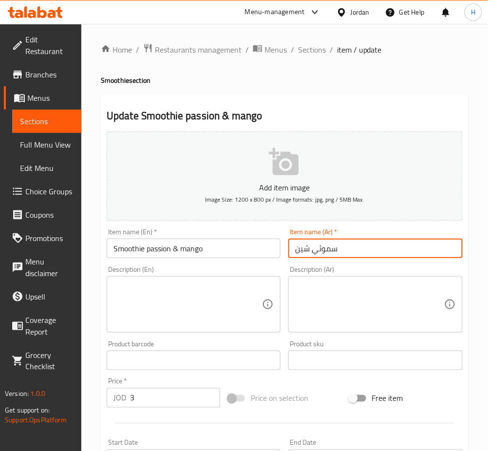
click at [304, 247] on input "سموثي شين" at bounding box center [375, 248] width 174 height 19
type input "سموثي باشن و مانجو"
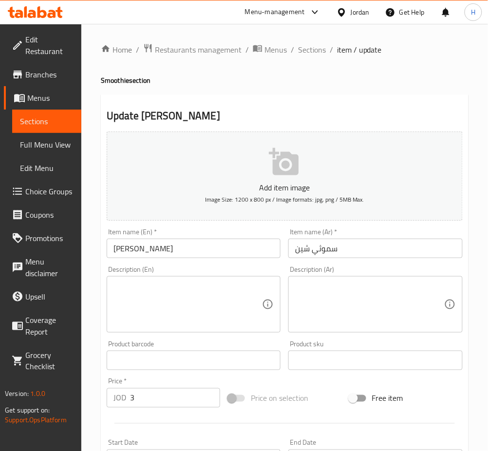
click at [156, 251] on input "[PERSON_NAME]" at bounding box center [194, 248] width 174 height 19
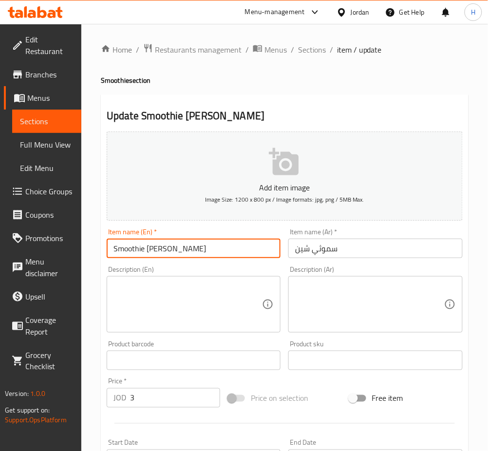
type input "Smoothie Berry"
click at [305, 256] on input "سموثي شين" at bounding box center [375, 248] width 174 height 19
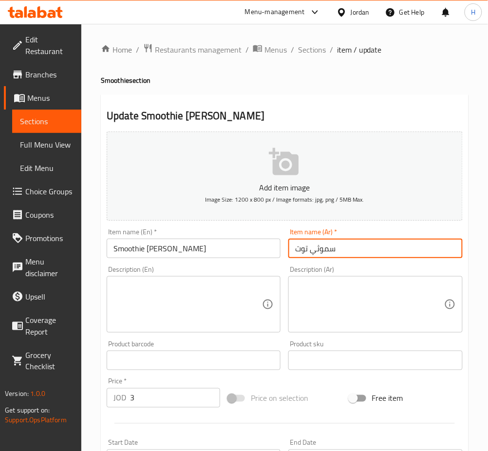
type input "سموثي توت"
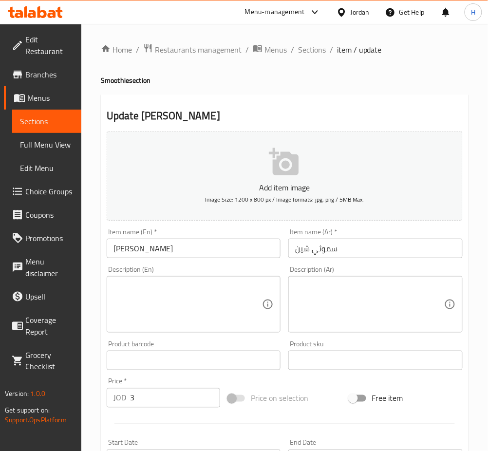
click at [153, 249] on input "[PERSON_NAME]" at bounding box center [194, 248] width 174 height 19
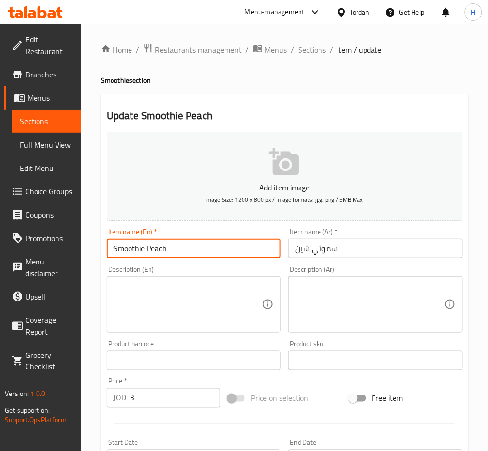
type input "Smoothie Peach"
click at [302, 253] on input "سموثي شين" at bounding box center [375, 248] width 174 height 19
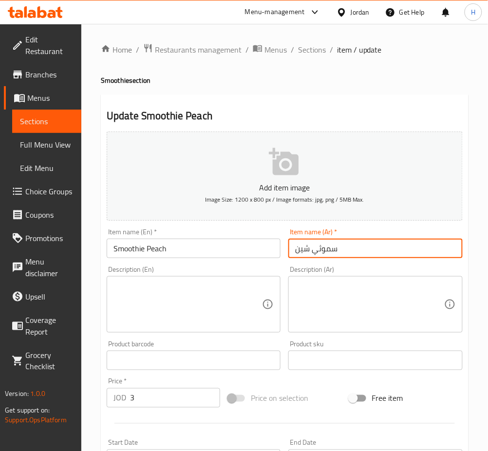
click at [302, 253] on input "سموثي شين" at bounding box center [375, 248] width 174 height 19
type input "سموثي خوخ"
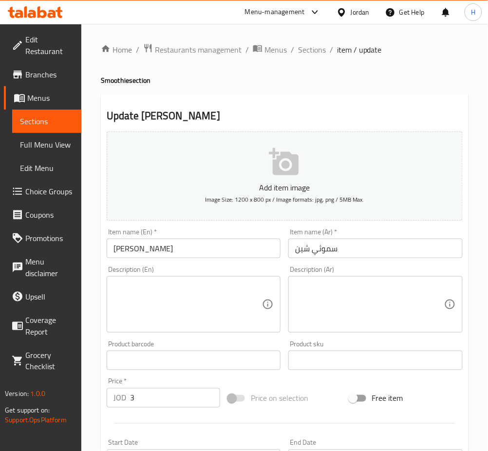
click at [156, 241] on input "[PERSON_NAME]" at bounding box center [194, 248] width 174 height 19
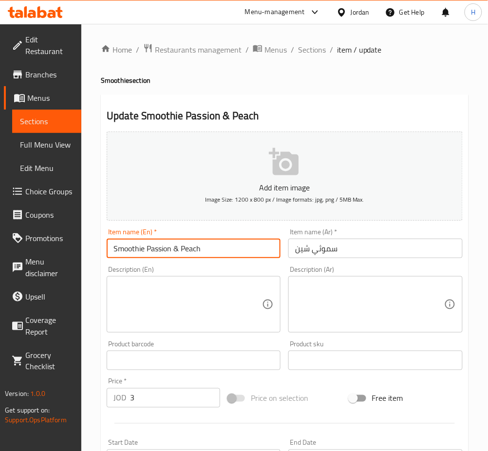
type input "Smoothie Passion & Peach"
click at [304, 253] on input "سموثي شين" at bounding box center [375, 248] width 174 height 19
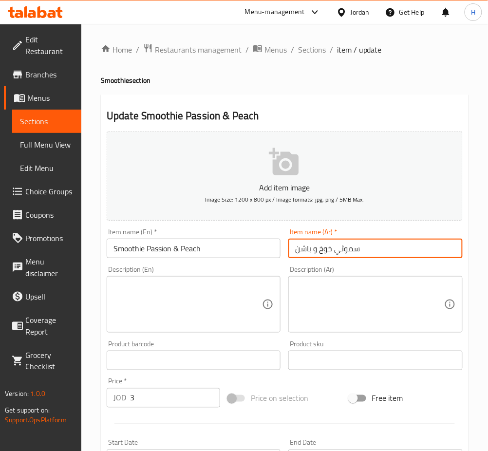
type input "سموثي خوخ و باشن"
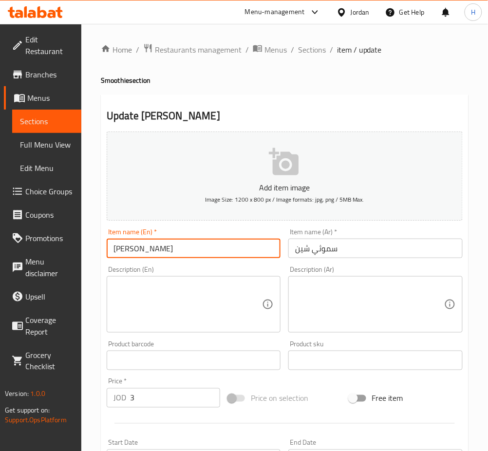
click at [154, 251] on input "[PERSON_NAME]" at bounding box center [194, 248] width 174 height 19
type input "Smoothie Lemon & basil"
click at [300, 245] on input "سموثي شين" at bounding box center [375, 248] width 174 height 19
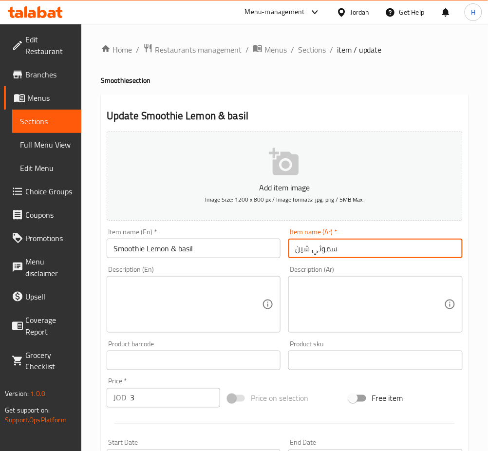
click at [300, 245] on input "سموثي شين" at bounding box center [375, 248] width 174 height 19
type input "[PERSON_NAME] و [PERSON_NAME]"
